Goal: Transaction & Acquisition: Obtain resource

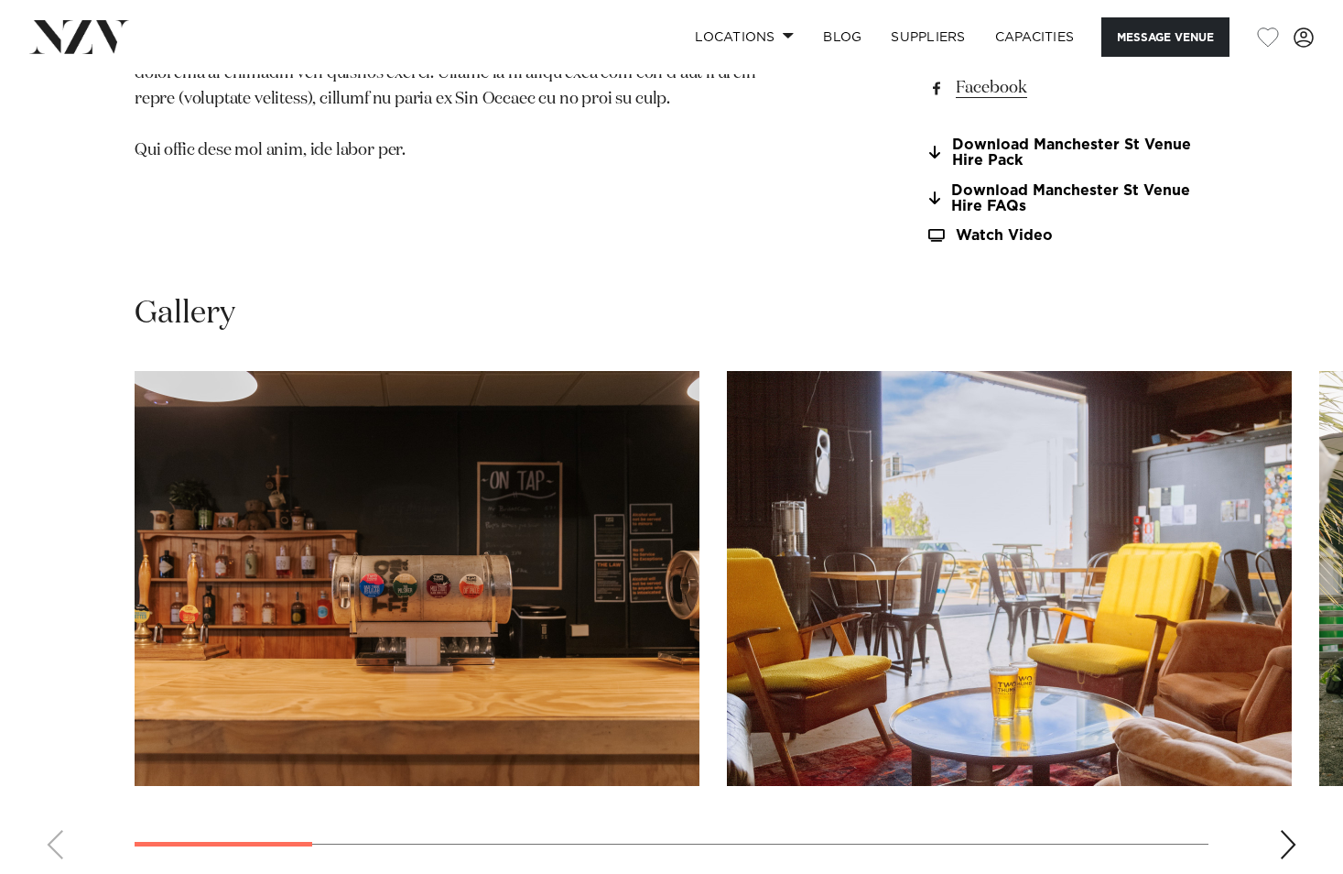
scroll to position [1648, 0]
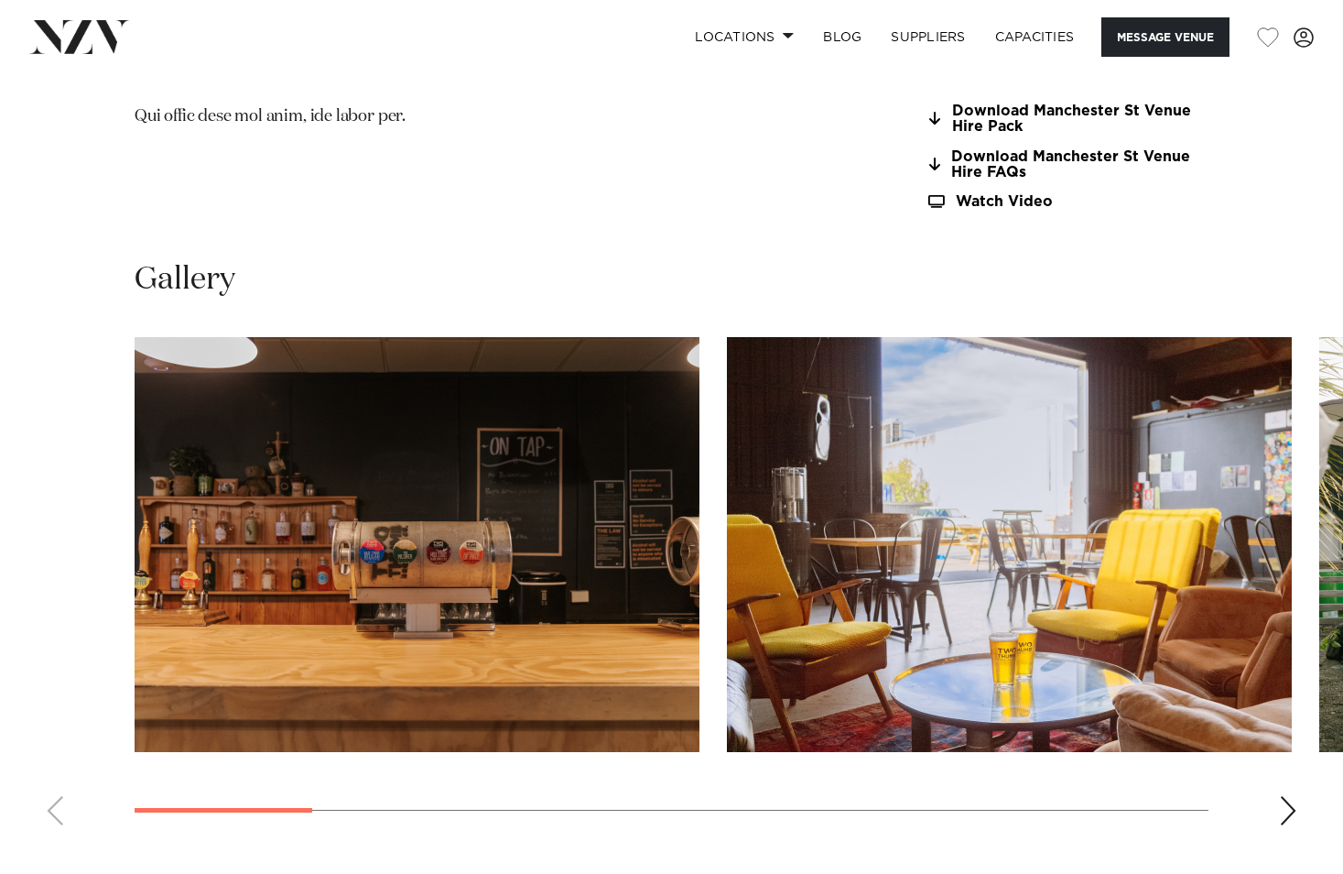
click at [1290, 796] on div "Next slide" at bounding box center [1288, 810] width 18 height 29
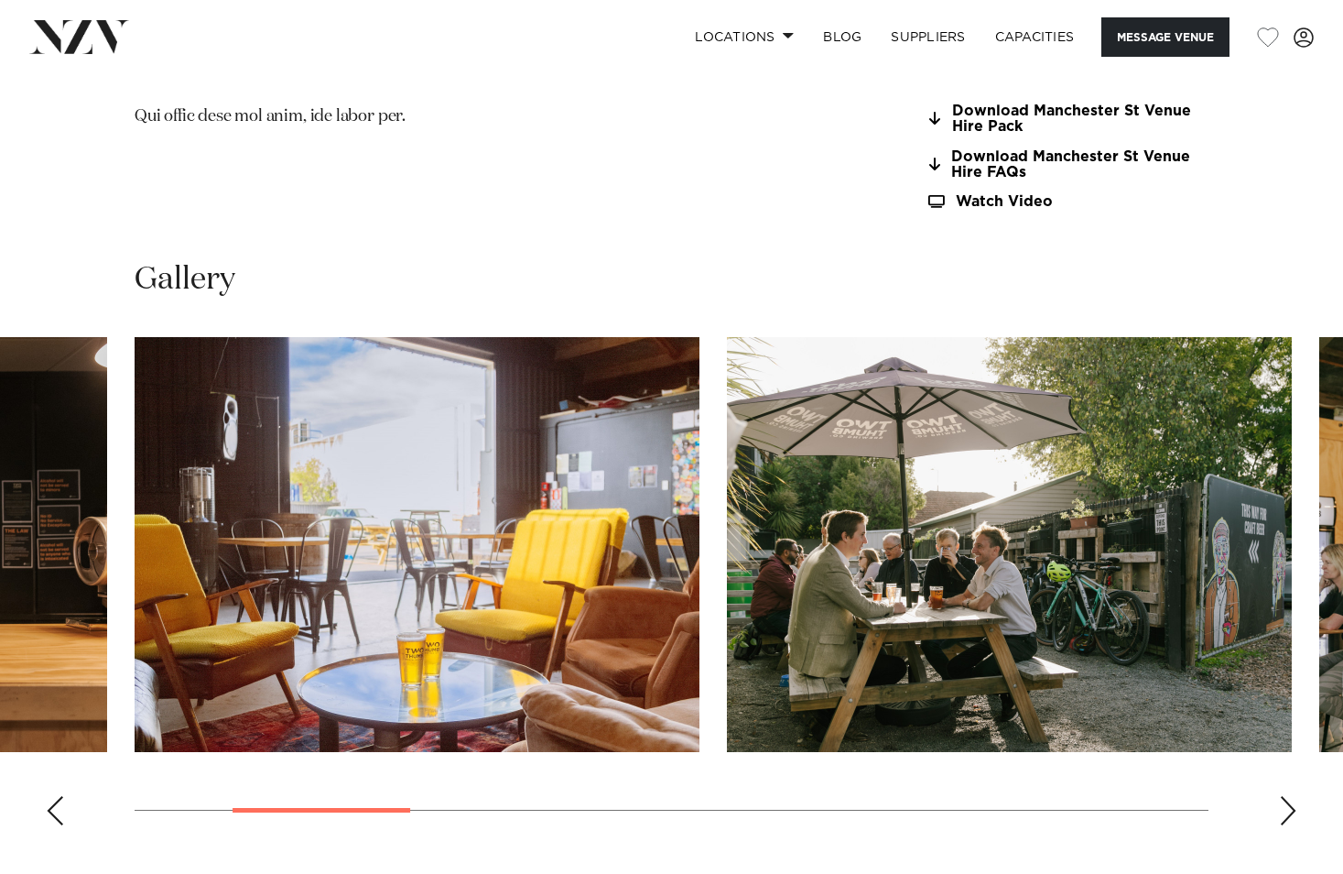
click at [1290, 796] on div "Next slide" at bounding box center [1288, 810] width 18 height 29
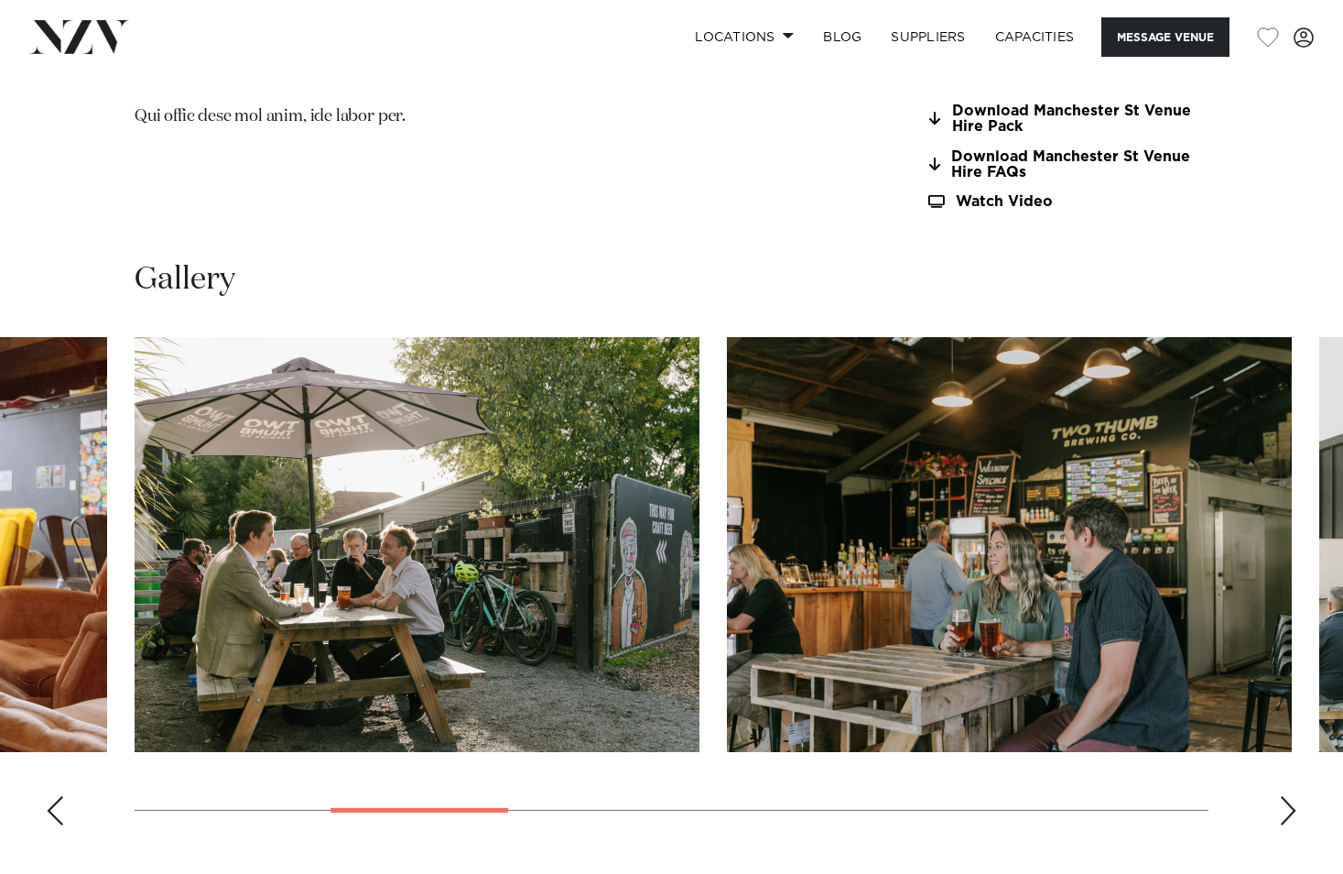
click at [1290, 796] on div "Next slide" at bounding box center [1288, 810] width 18 height 29
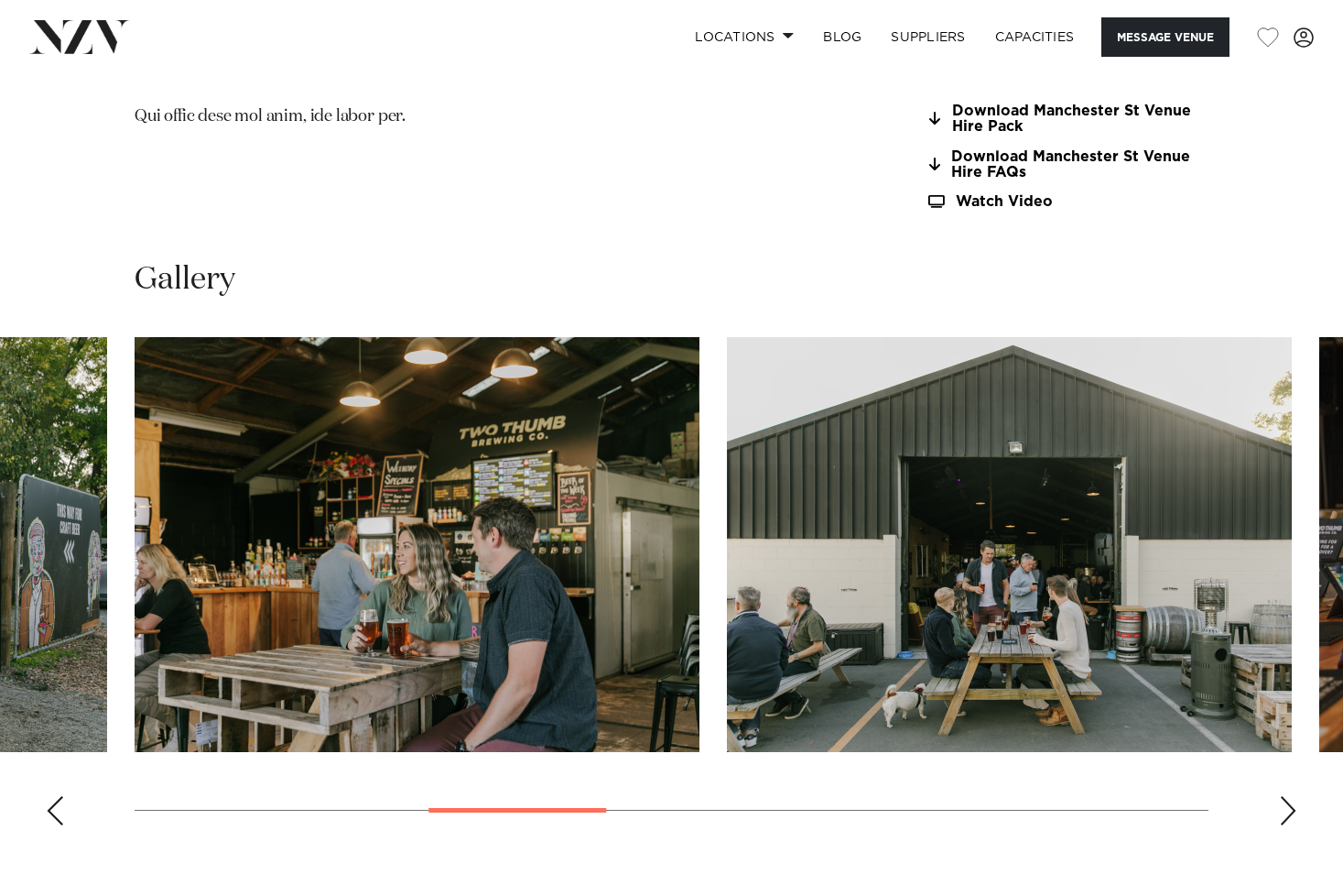
click at [1290, 796] on div "Next slide" at bounding box center [1288, 810] width 18 height 29
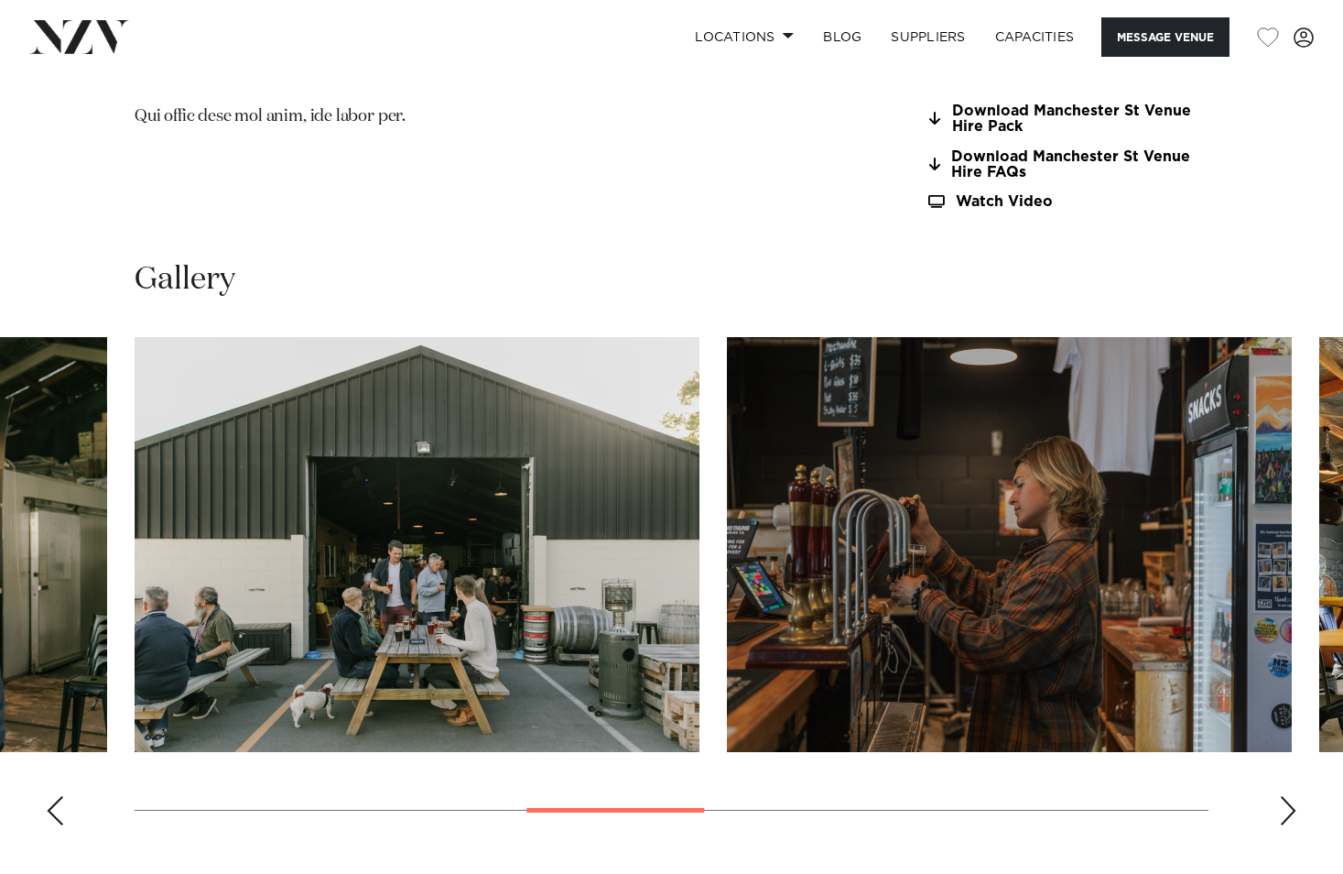
click at [1290, 796] on div "Next slide" at bounding box center [1288, 810] width 18 height 29
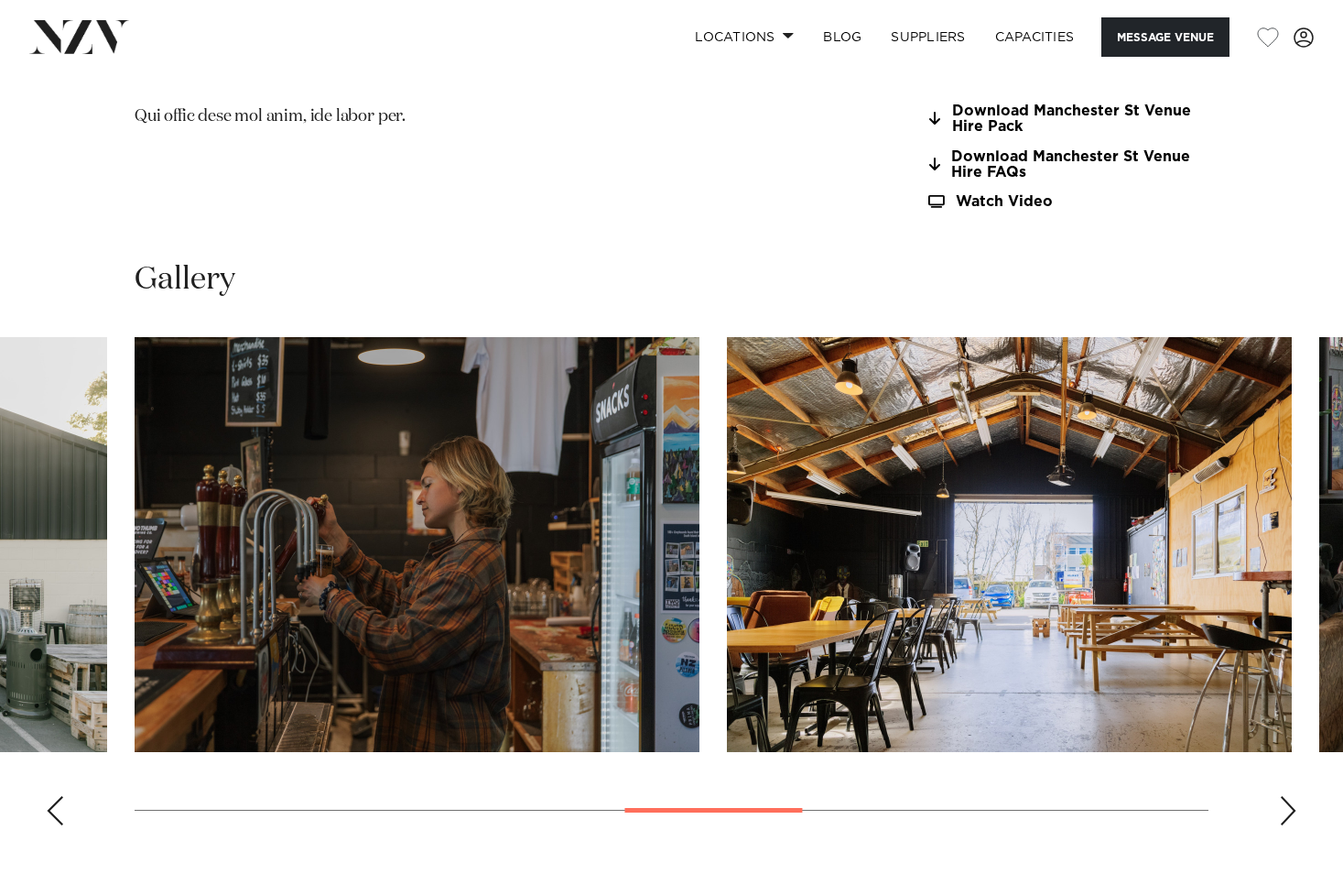
click at [1290, 796] on div "Next slide" at bounding box center [1288, 810] width 18 height 29
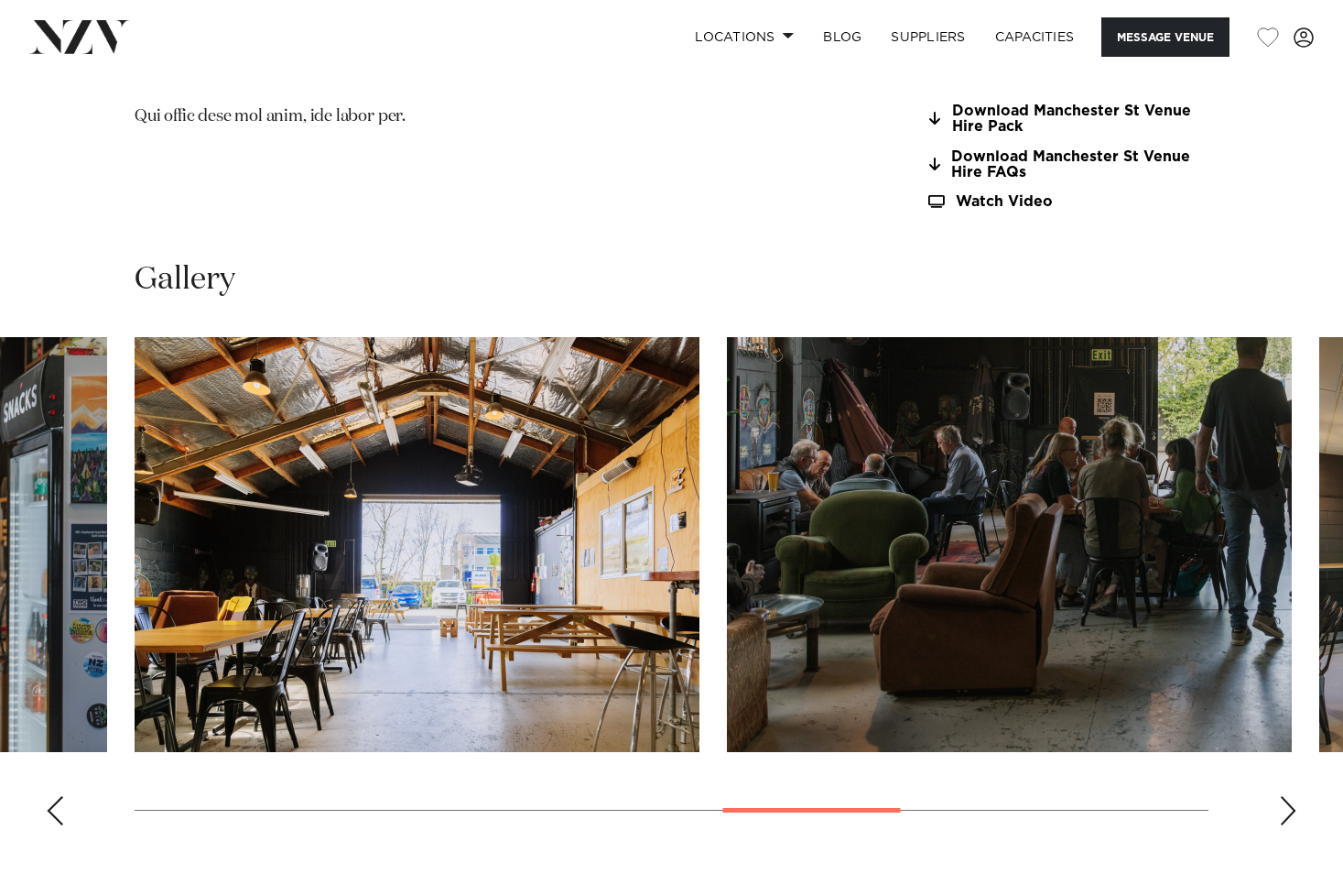
click at [1290, 796] on div "Next slide" at bounding box center [1288, 810] width 18 height 29
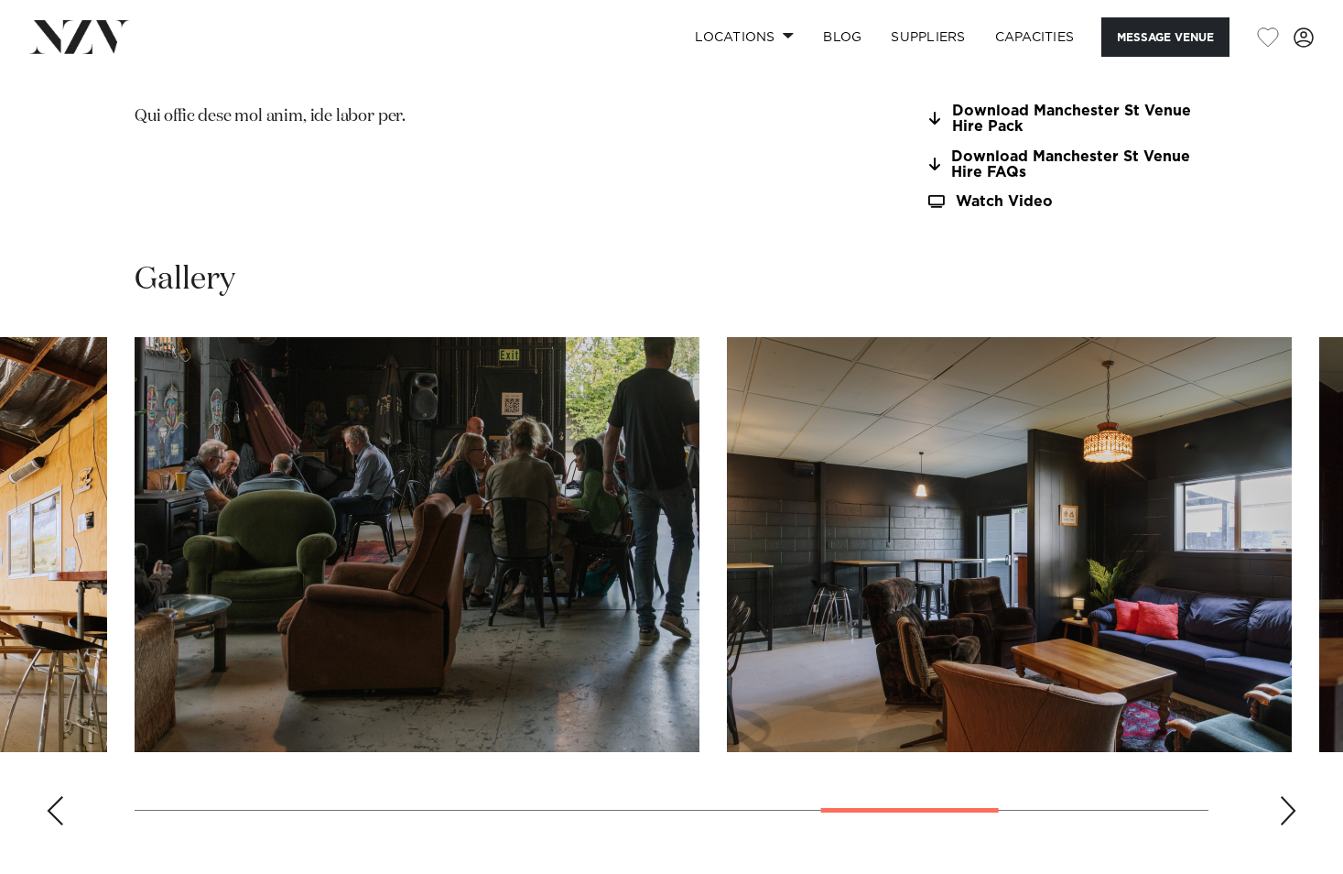
click at [1290, 796] on div "Next slide" at bounding box center [1288, 810] width 18 height 29
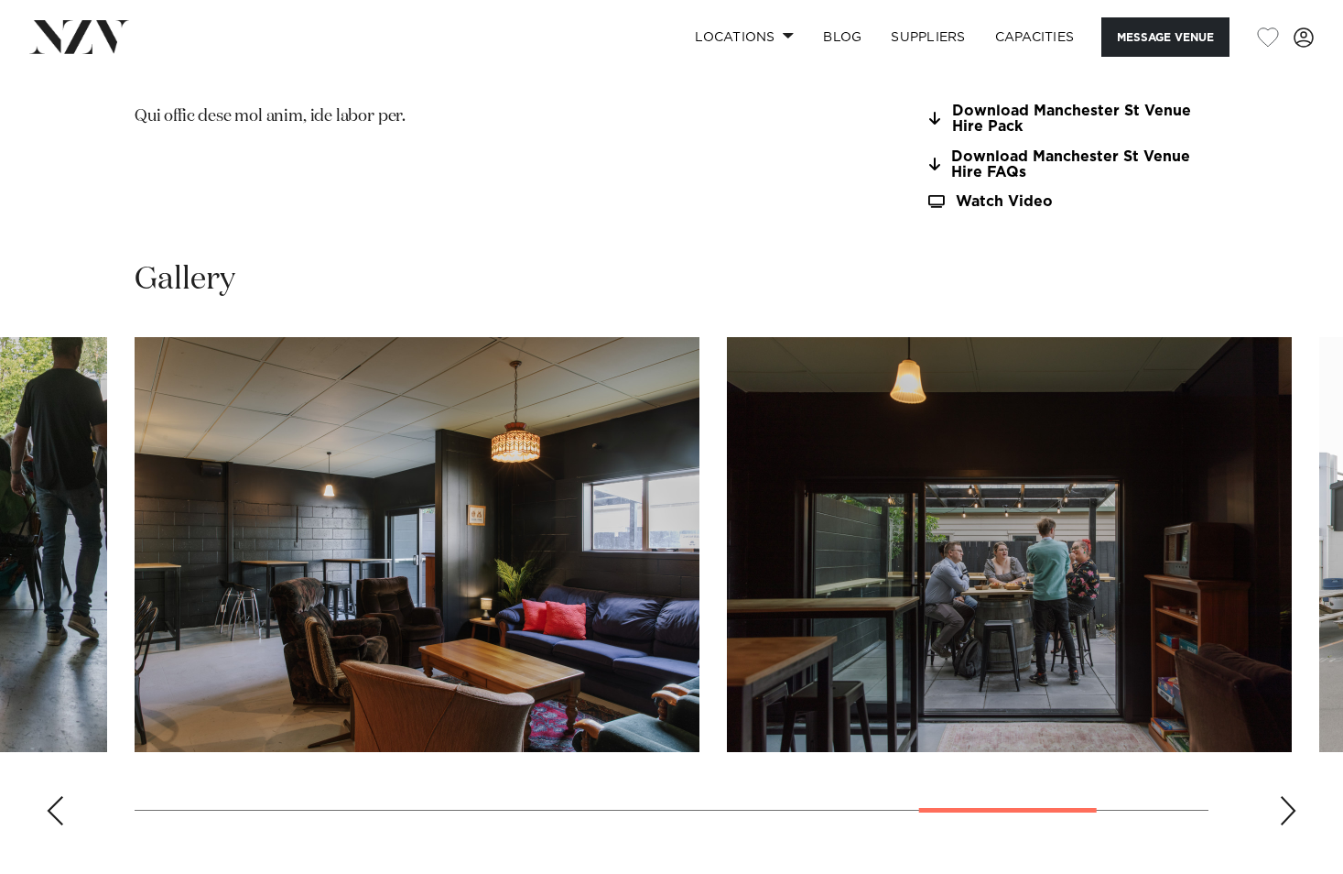
click at [1290, 796] on div "Next slide" at bounding box center [1288, 810] width 18 height 29
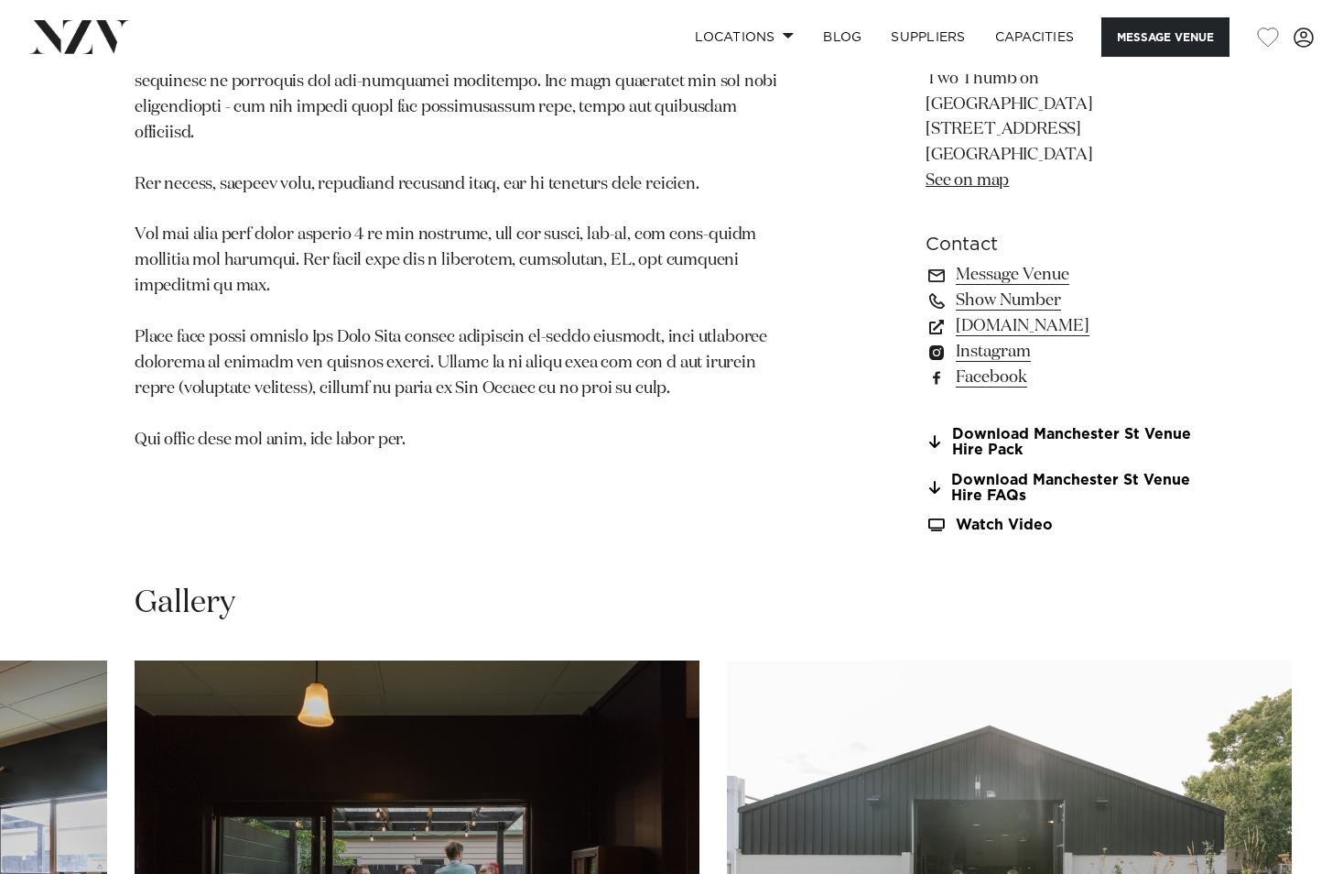
scroll to position [1099, 0]
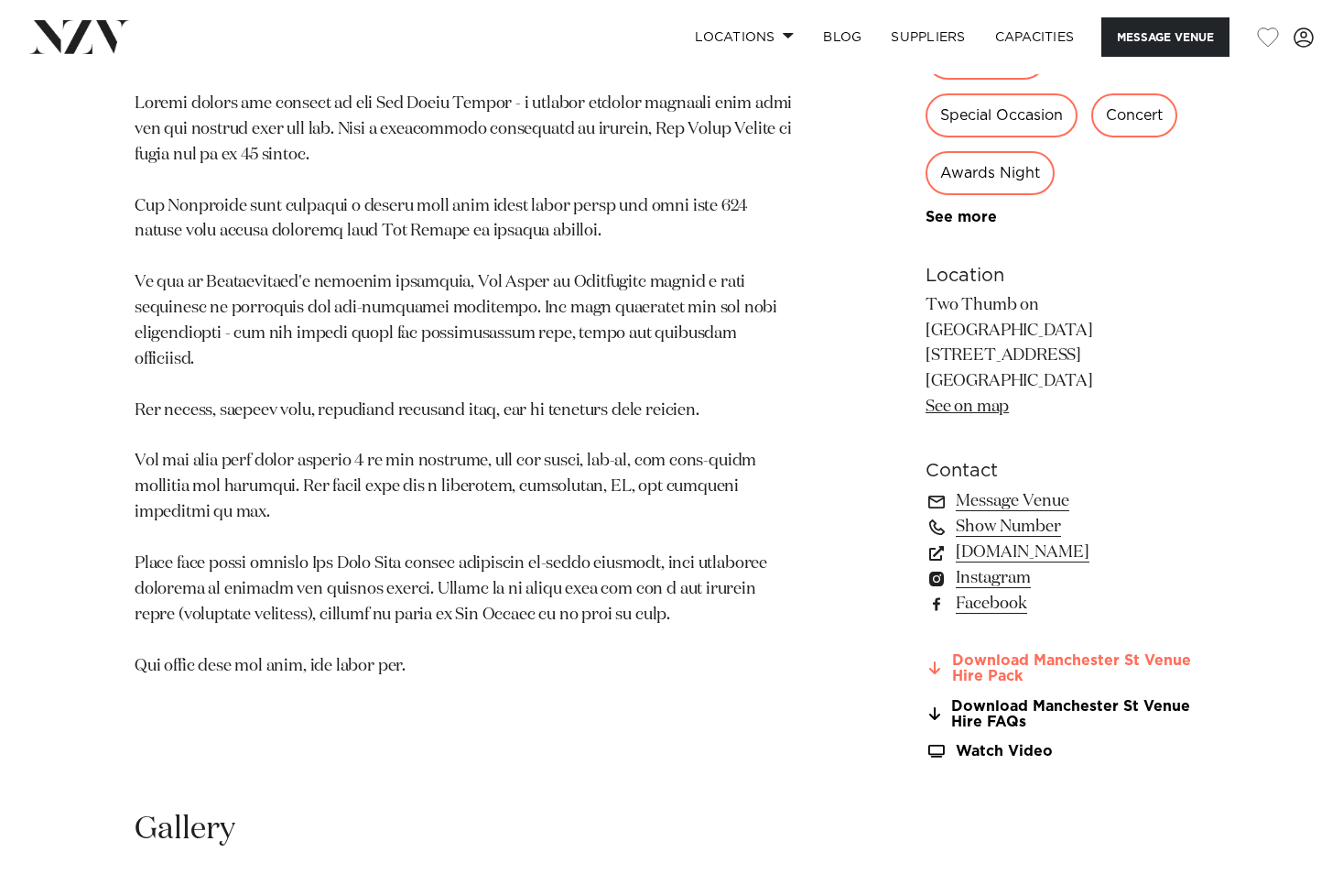
click at [1007, 653] on link "Download Manchester St Venue Hire Pack" at bounding box center [1067, 668] width 283 height 31
